Goal: Task Accomplishment & Management: Manage account settings

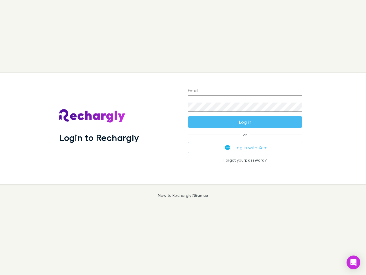
click at [183, 137] on div "Login to Rechargly" at bounding box center [119, 128] width 129 height 111
click at [245, 91] on input "Email" at bounding box center [245, 90] width 114 height 9
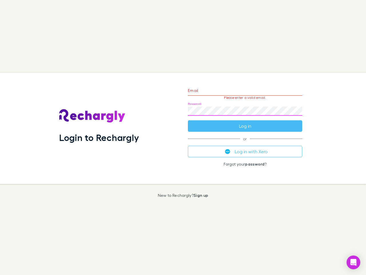
click at [245, 122] on form "Email Please enter a valid email. Password Log in" at bounding box center [245, 107] width 114 height 50
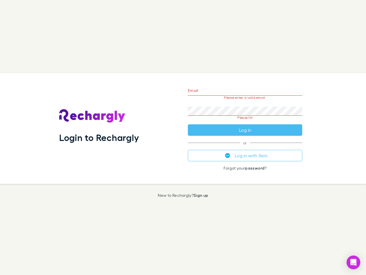
click at [245, 147] on div "Email Please enter a valid email. Password Please fill Log in or Log in with Xe…" at bounding box center [245, 128] width 124 height 111
click at [354, 262] on icon "Open Intercom Messenger" at bounding box center [354, 262] width 6 height 7
